Goal: Ask a question

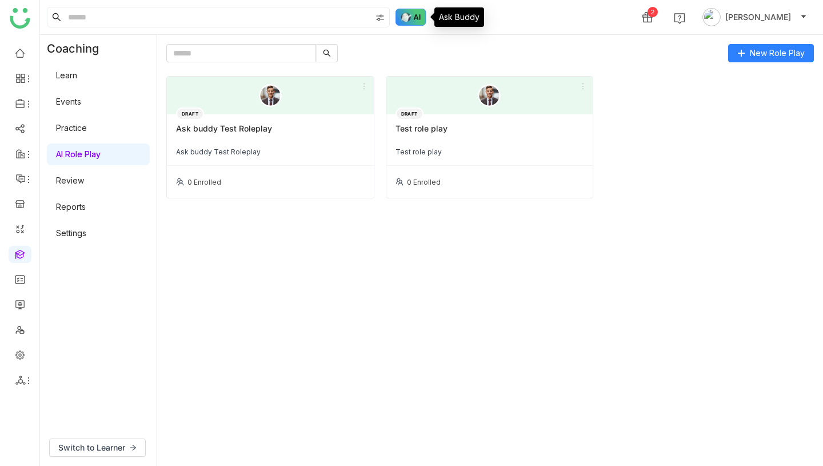
click at [412, 22] on img at bounding box center [411, 17] width 31 height 17
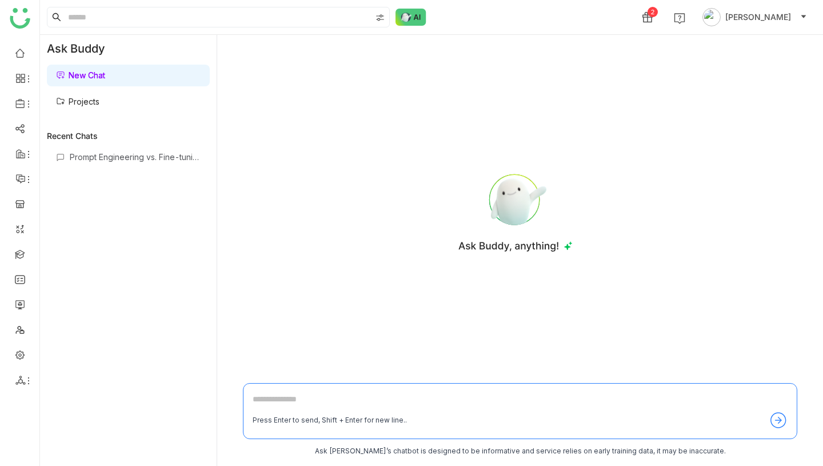
click at [325, 404] on textarea at bounding box center [520, 402] width 535 height 18
click at [86, 99] on link "Projects" at bounding box center [77, 102] width 43 height 10
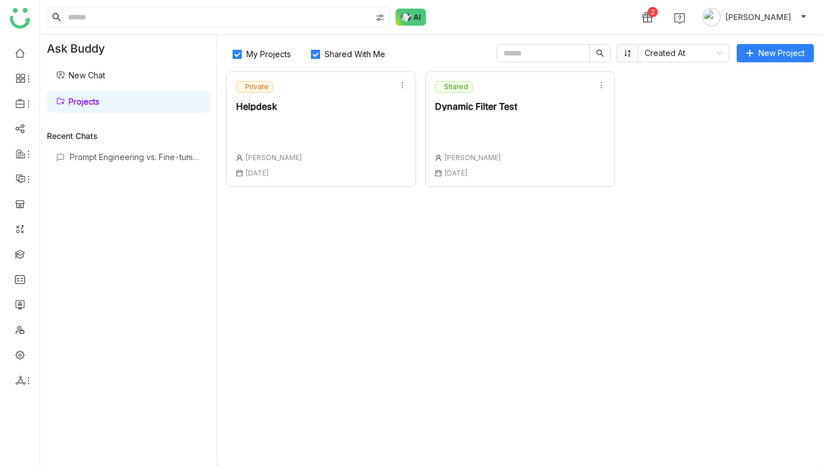
click at [329, 159] on div "Private Helpdesk Vikash Prasad 20 Aug , 2025" at bounding box center [321, 128] width 190 height 115
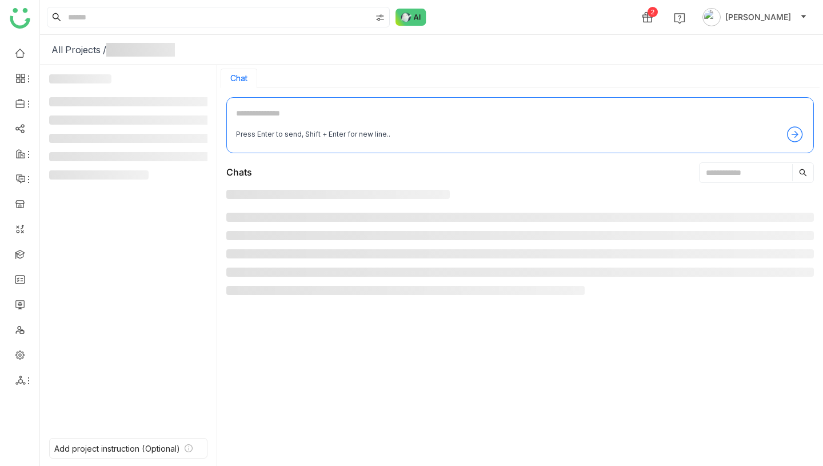
click at [277, 103] on div "Press Enter to send, Shift + Enter for new line.." at bounding box center [520, 125] width 588 height 56
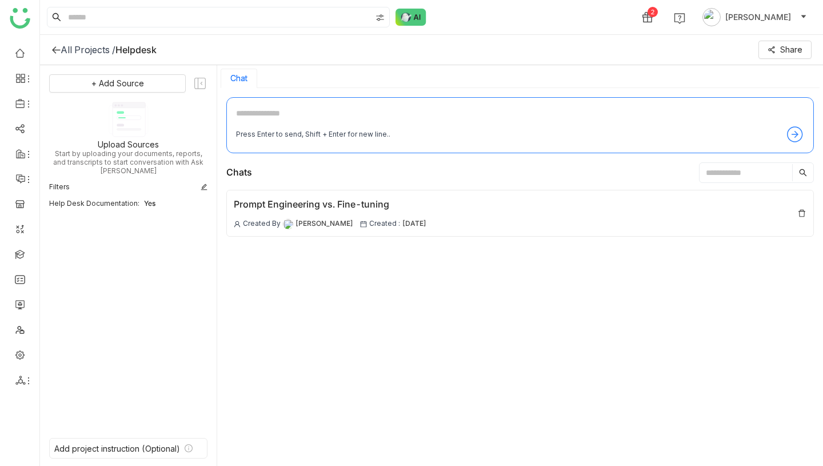
click at [282, 121] on textarea at bounding box center [520, 116] width 568 height 18
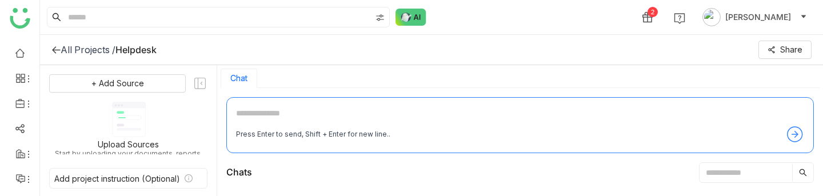
click at [375, 109] on textarea at bounding box center [520, 116] width 568 height 18
type textarea "**********"
click at [791, 133] on icon at bounding box center [795, 134] width 18 height 18
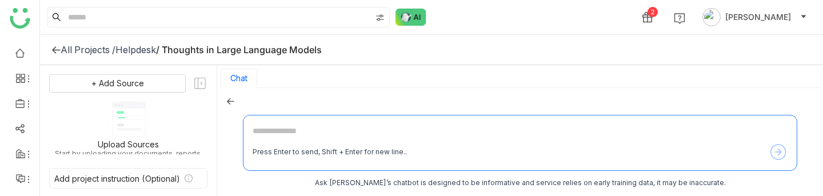
scroll to position [65, 0]
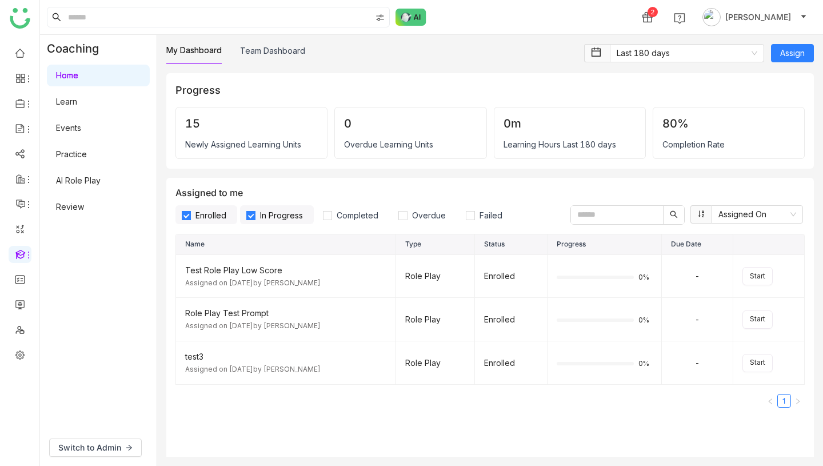
click at [75, 184] on link "AI Role Play" at bounding box center [78, 181] width 45 height 10
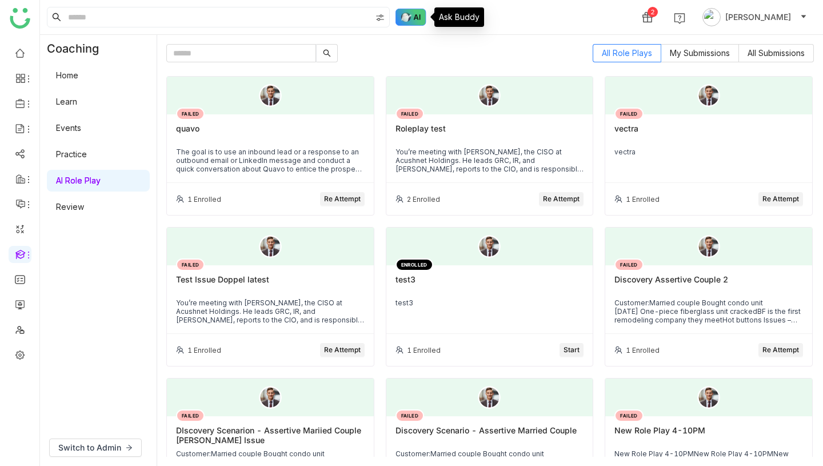
click at [419, 18] on img at bounding box center [411, 17] width 31 height 17
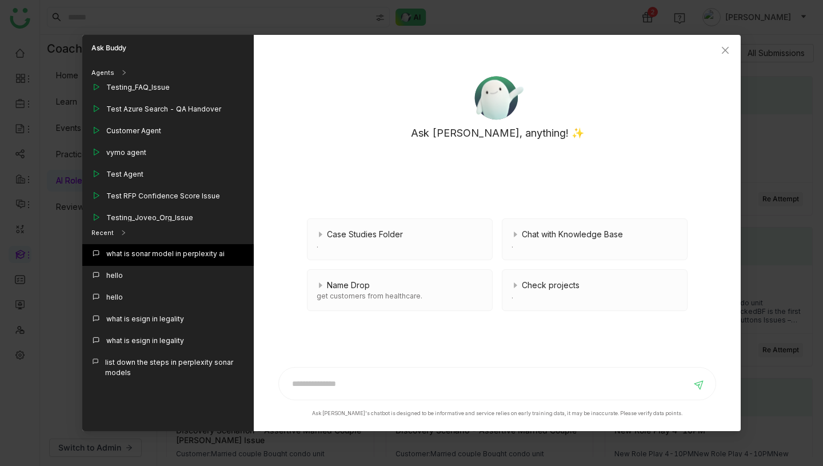
click at [138, 251] on div "what is sonar model in perplexity ai" at bounding box center [165, 254] width 118 height 10
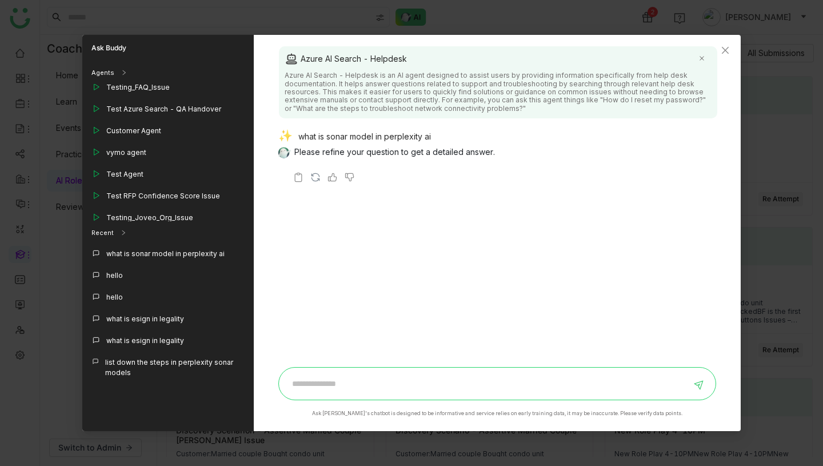
click at [359, 374] on input at bounding box center [489, 383] width 406 height 18
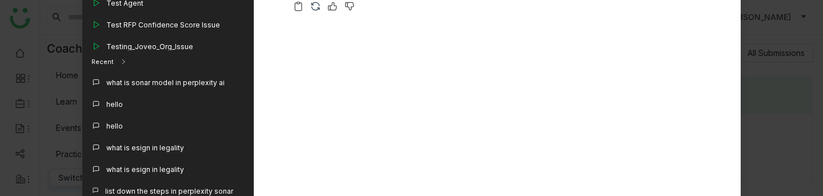
scroll to position [200, 0]
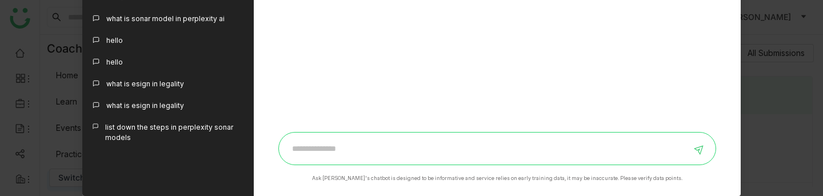
click at [357, 141] on input at bounding box center [489, 148] width 406 height 18
type input "**********"
